Goal: Information Seeking & Learning: Learn about a topic

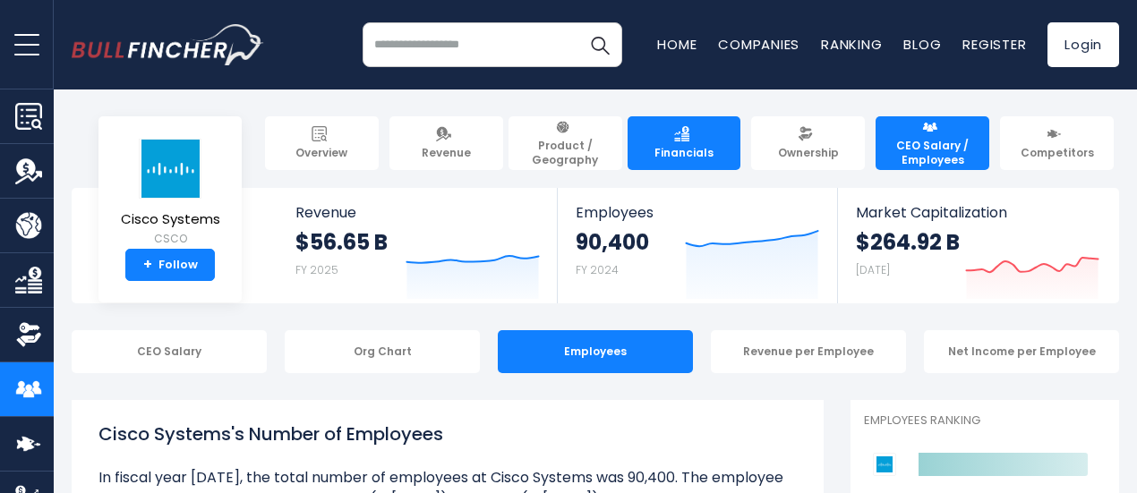
click at [662, 157] on link "Financials" at bounding box center [684, 143] width 114 height 54
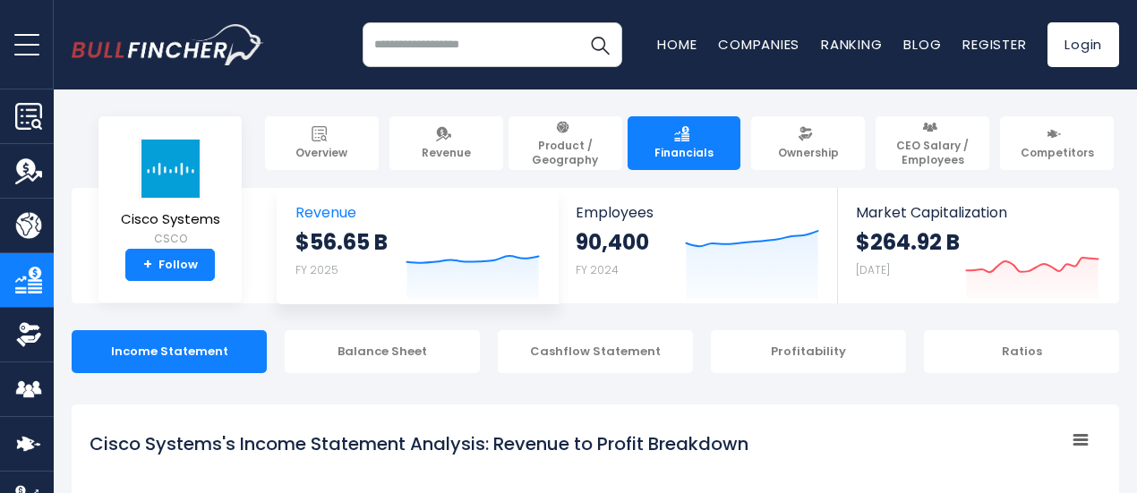
click at [374, 260] on div "$56.65 B FY 2025" at bounding box center [341, 256] width 92 height 57
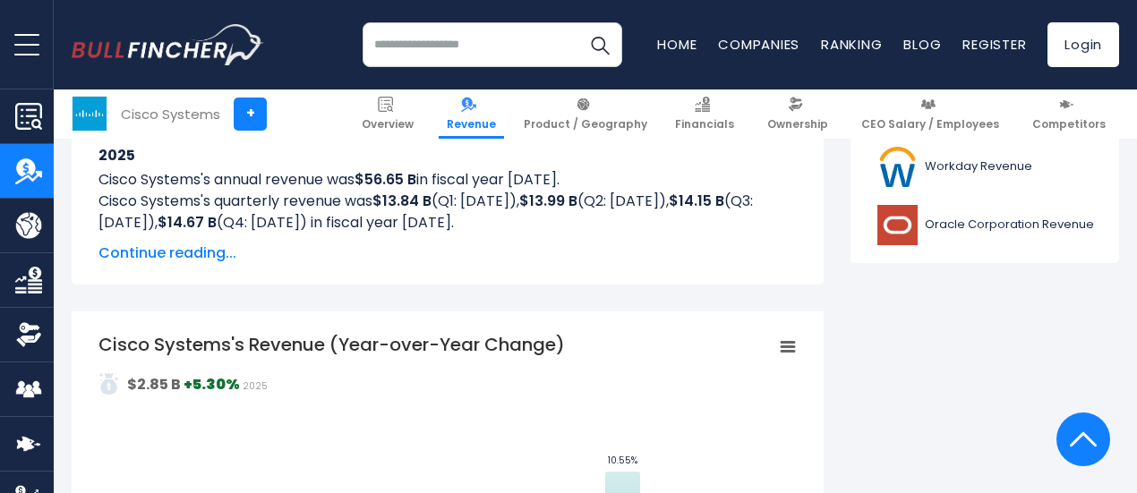
scroll to position [937, 0]
